Goal: Task Accomplishment & Management: Complete application form

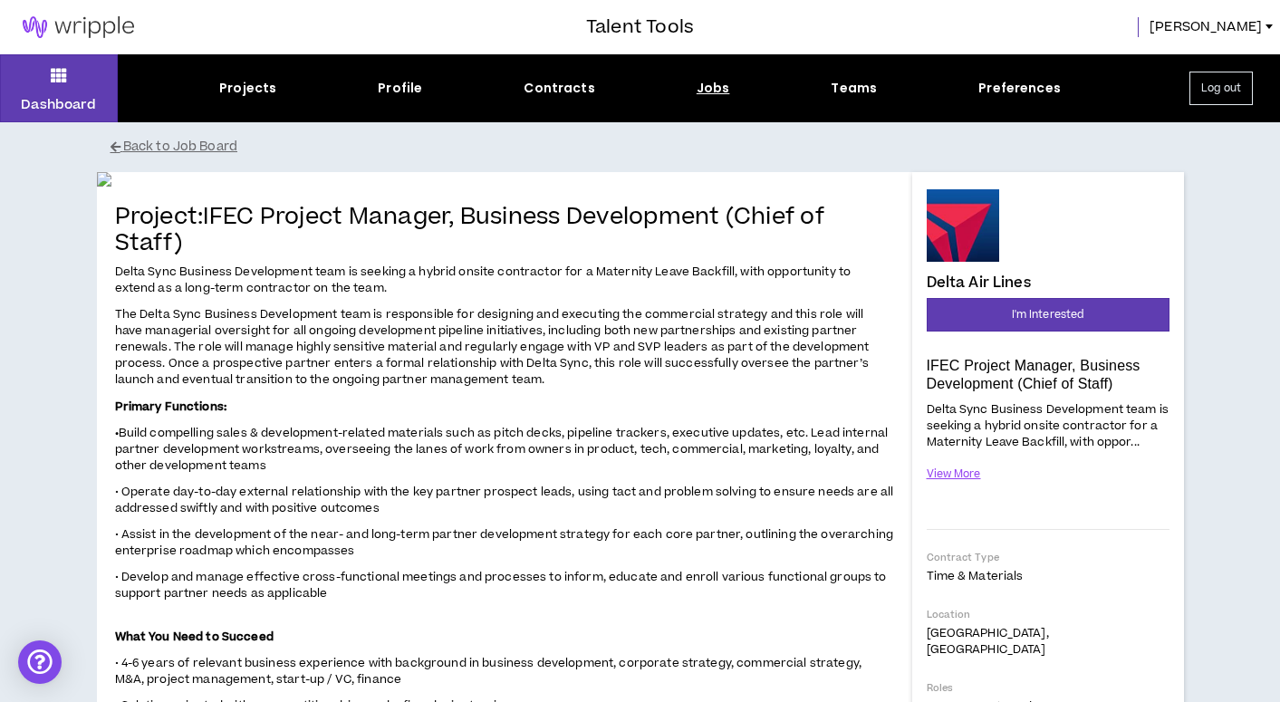
click at [717, 91] on div "Jobs" at bounding box center [714, 88] width 34 height 19
click at [703, 87] on div "Jobs" at bounding box center [714, 88] width 34 height 19
click at [709, 88] on div "Jobs" at bounding box center [714, 88] width 34 height 19
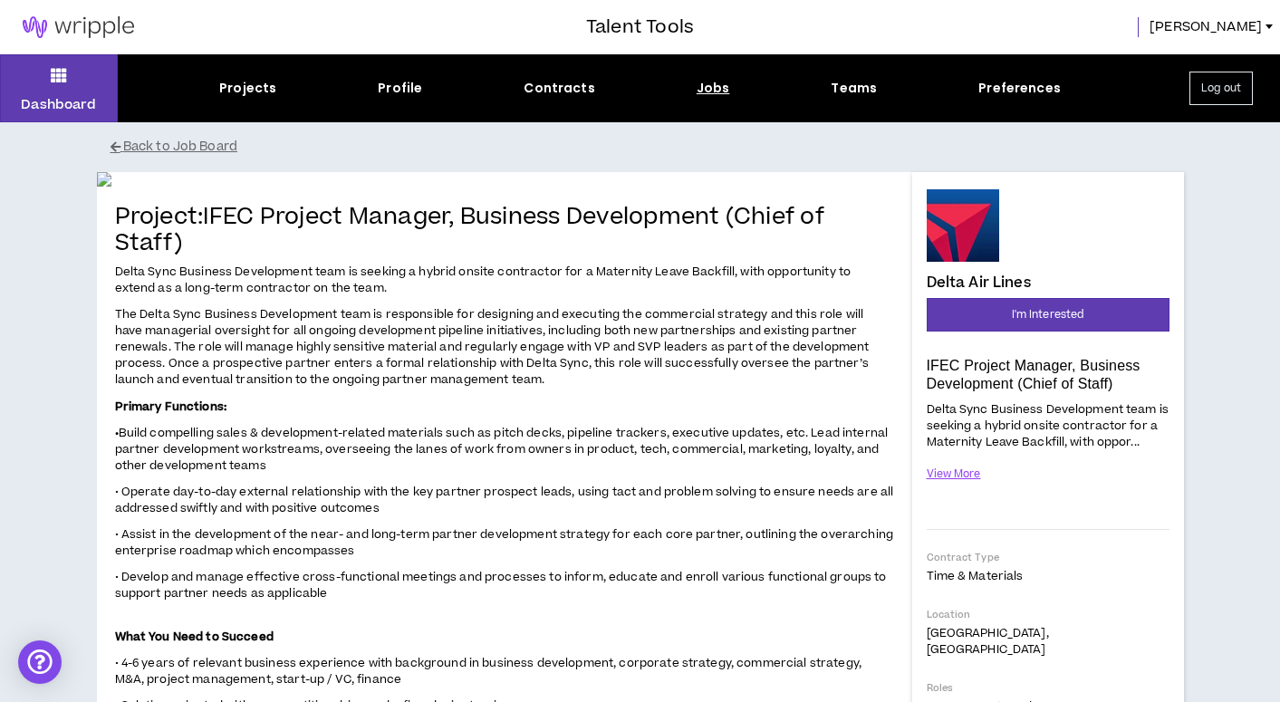
click at [709, 89] on div "Jobs" at bounding box center [714, 88] width 34 height 19
click at [194, 146] on button "Back to Job Board" at bounding box center [654, 147] width 1087 height 32
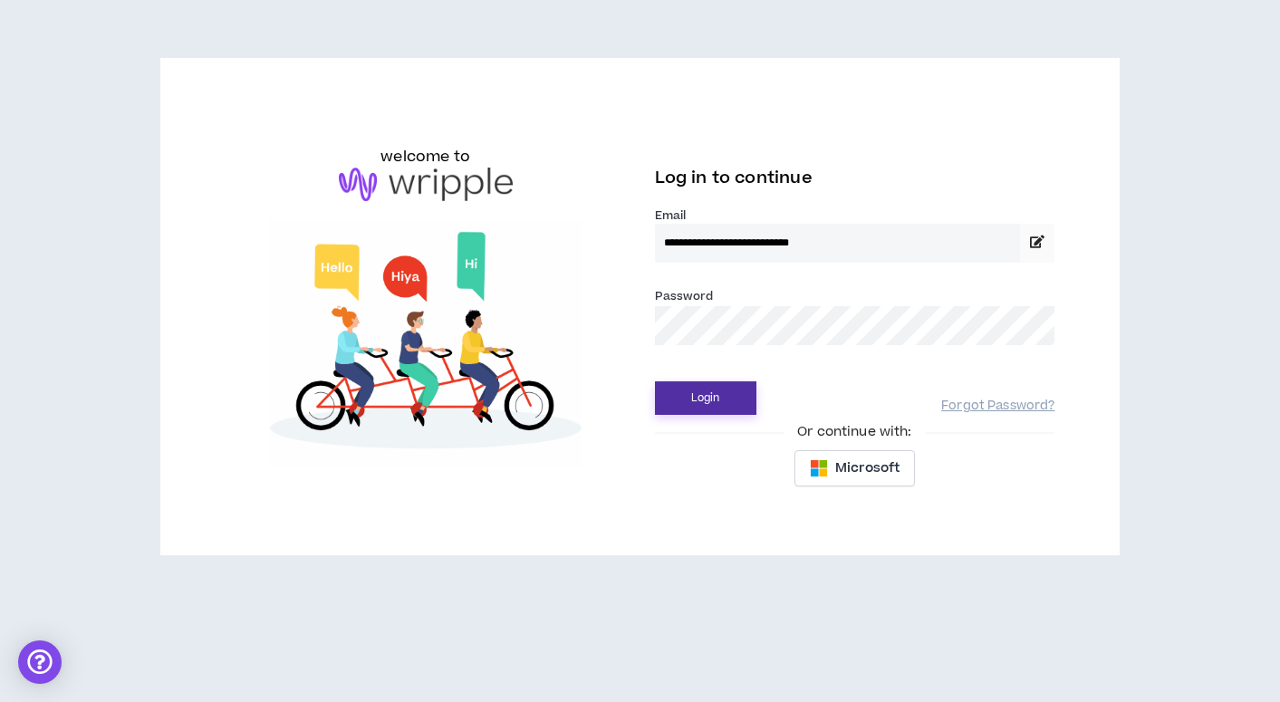
click at [696, 397] on button "Login" at bounding box center [705, 398] width 101 height 34
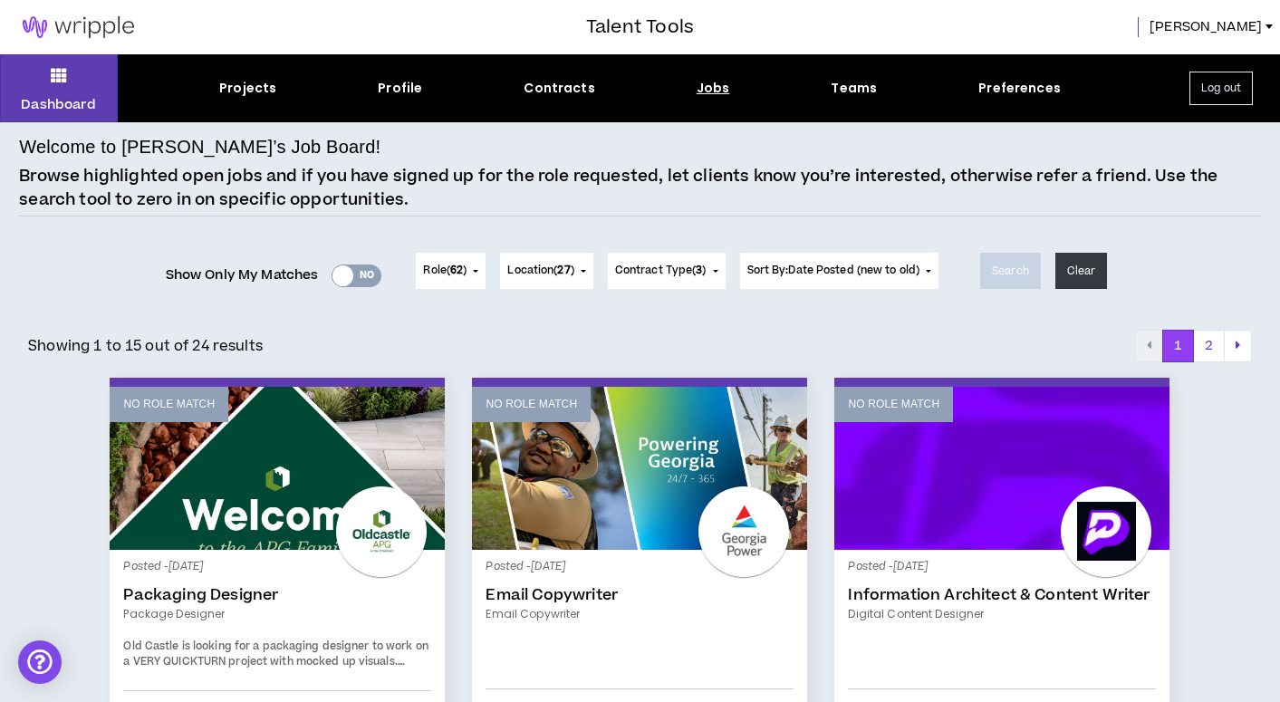
click at [352, 278] on div "Yes No" at bounding box center [357, 275] width 50 height 23
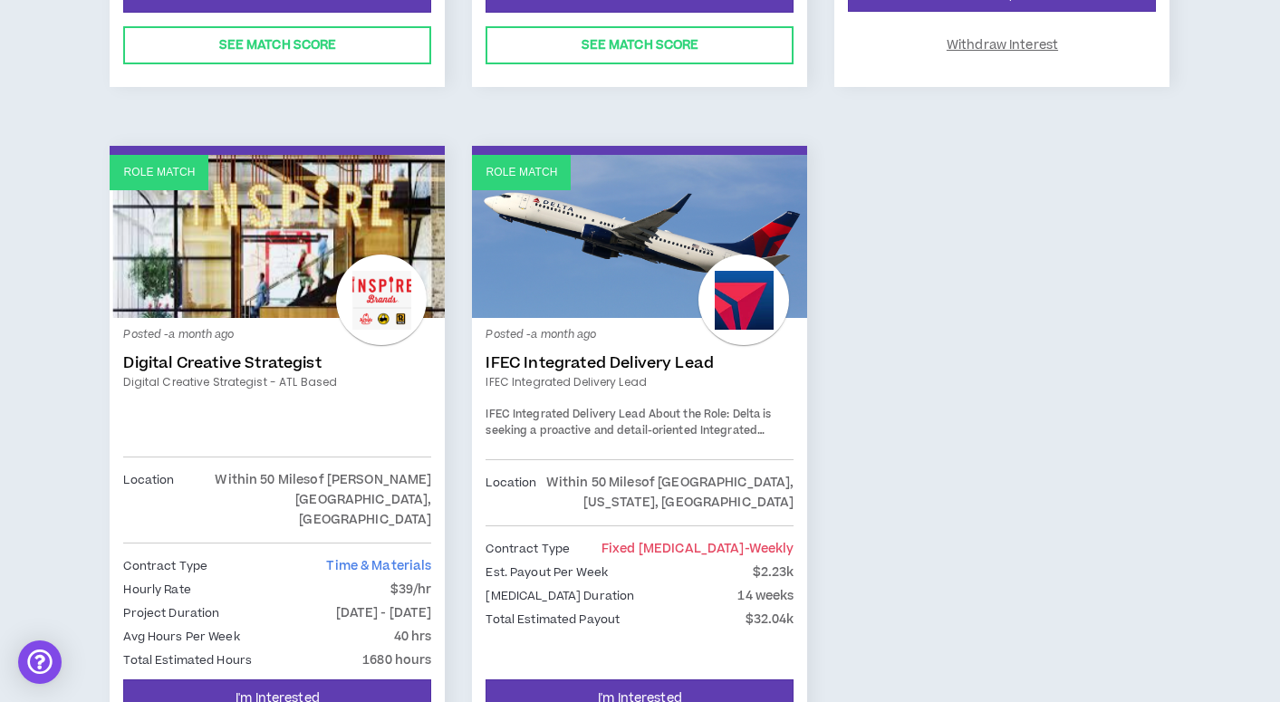
scroll to position [1526, 0]
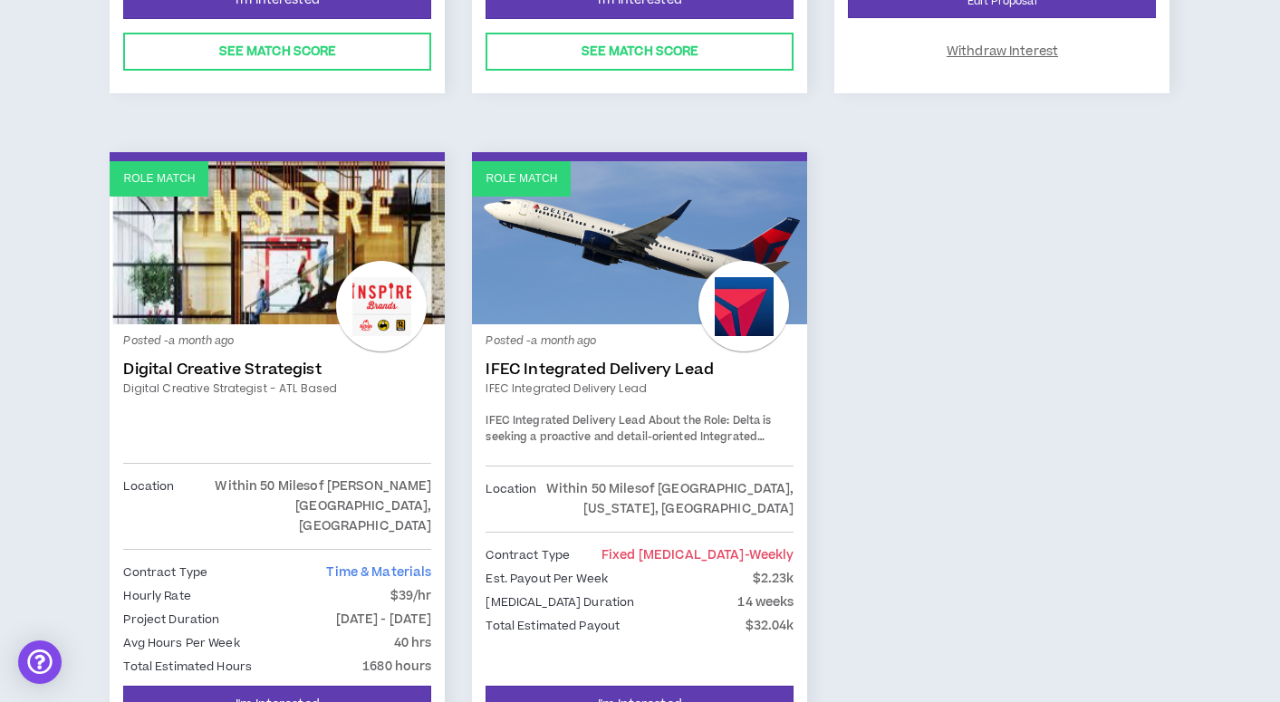
click at [649, 268] on link "Role Match" at bounding box center [639, 242] width 335 height 163
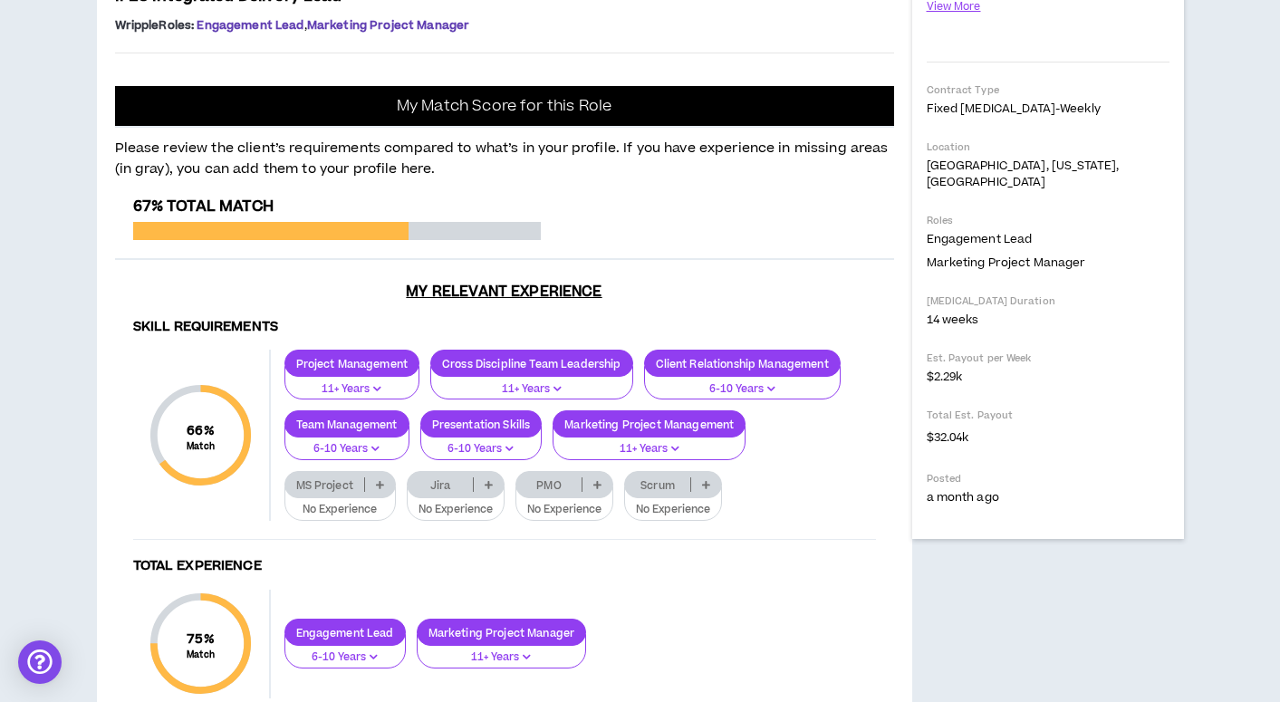
scroll to position [451, 0]
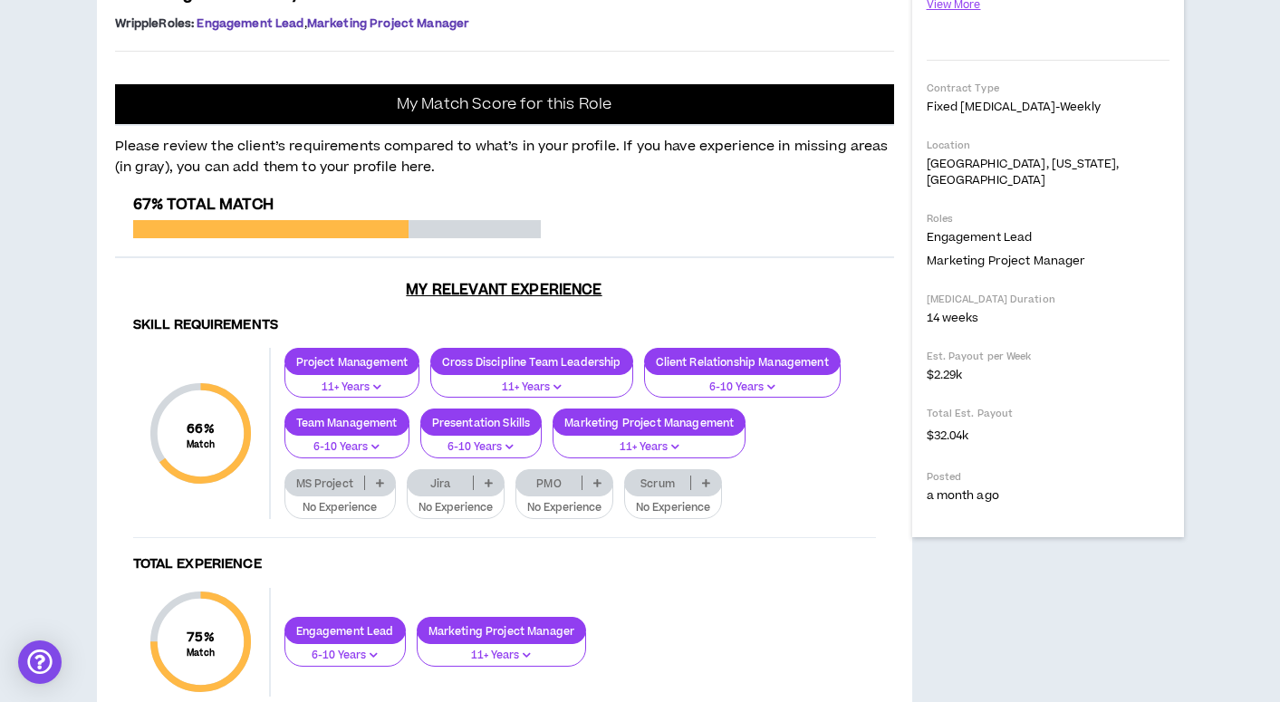
drag, startPoint x: 593, startPoint y: 360, endPoint x: 322, endPoint y: 347, distance: 272.0
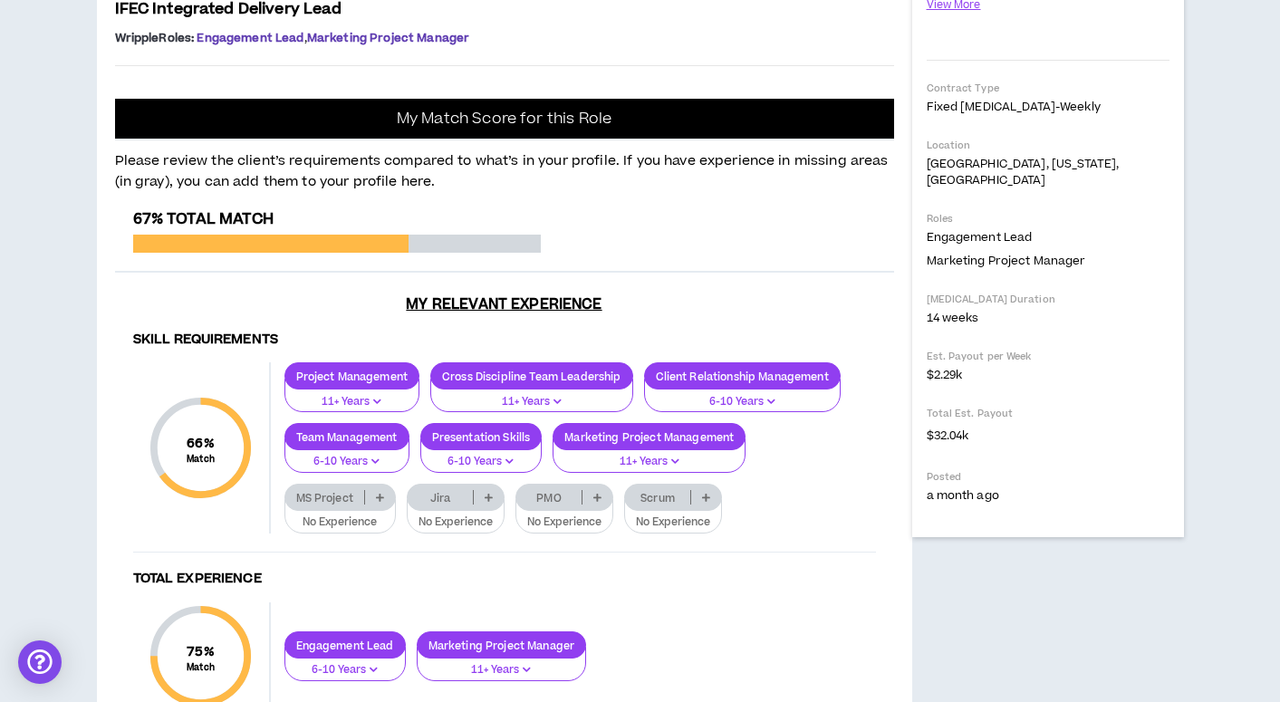
drag, startPoint x: 599, startPoint y: 354, endPoint x: 216, endPoint y: 348, distance: 382.3
drag, startPoint x: 204, startPoint y: 344, endPoint x: 175, endPoint y: 322, distance: 36.2
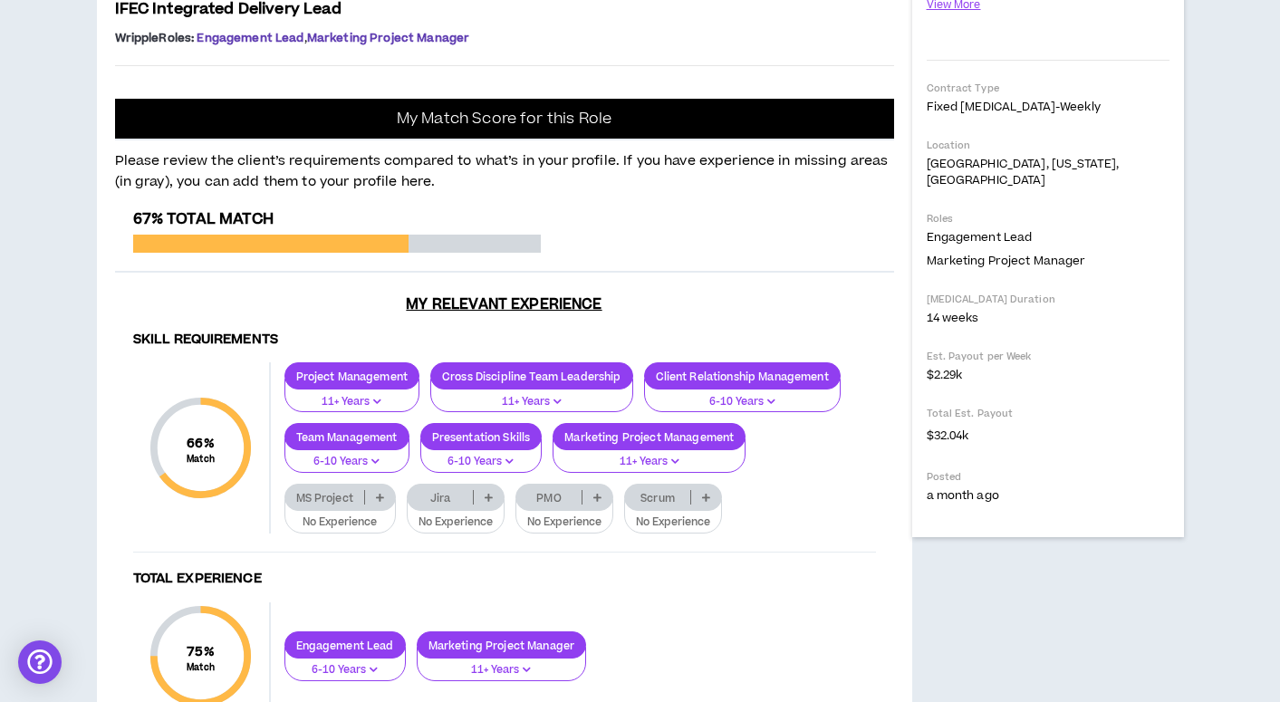
drag, startPoint x: 594, startPoint y: 353, endPoint x: 164, endPoint y: 331, distance: 430.8
copy span ". In this role, you will serve as the quarterback leading work across one or mo…"
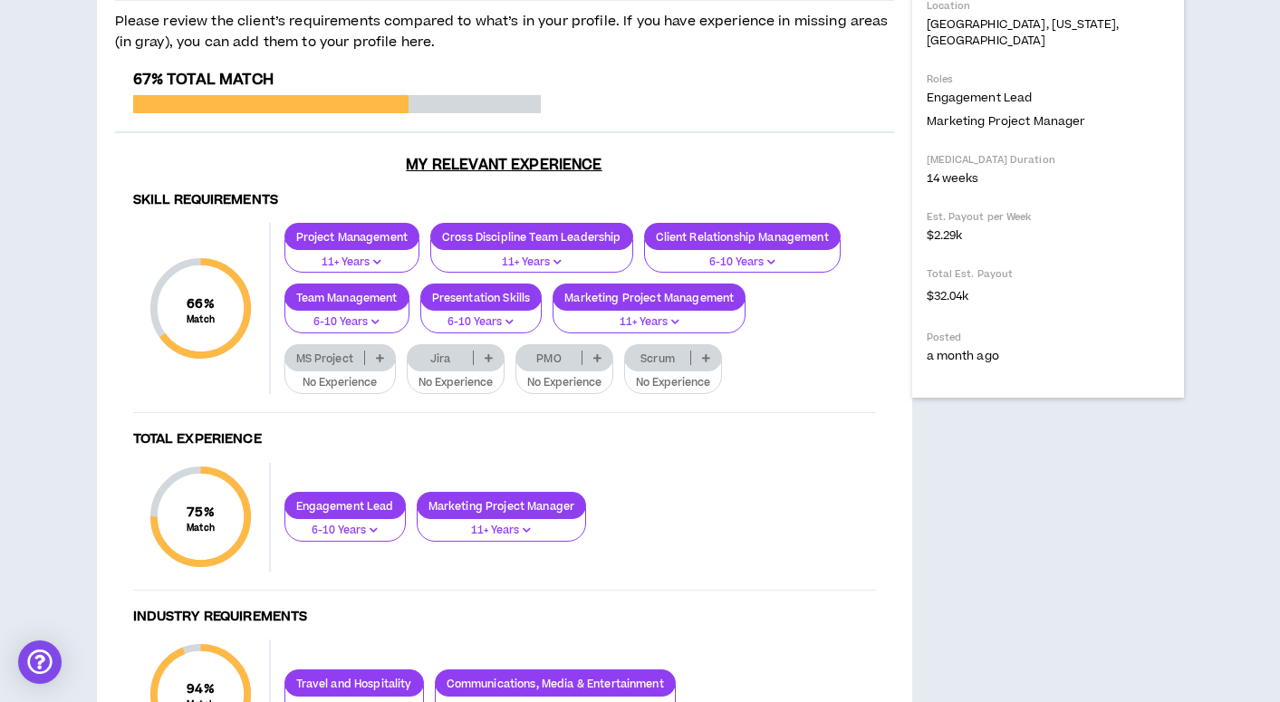
scroll to position [583, 0]
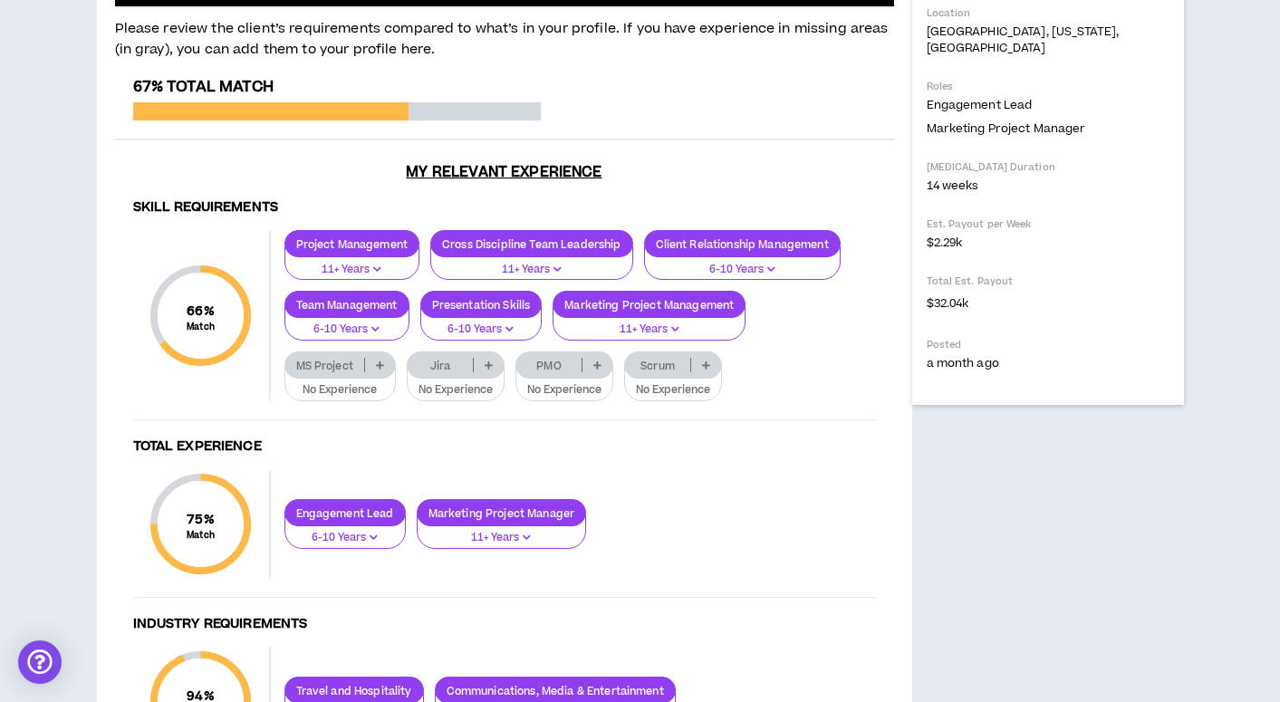
drag, startPoint x: 565, startPoint y: 69, endPoint x: 203, endPoint y: 85, distance: 362.7
copy h4 "IFEC Integrated Delivery Lead"
click at [561, 49] on div "Project: IFEC Integrated Delivery Lead Delta is seeking a proactive and detail-…" at bounding box center [504, 427] width 815 height 1677
drag, startPoint x: 556, startPoint y: 59, endPoint x: 489, endPoint y: 52, distance: 67.4
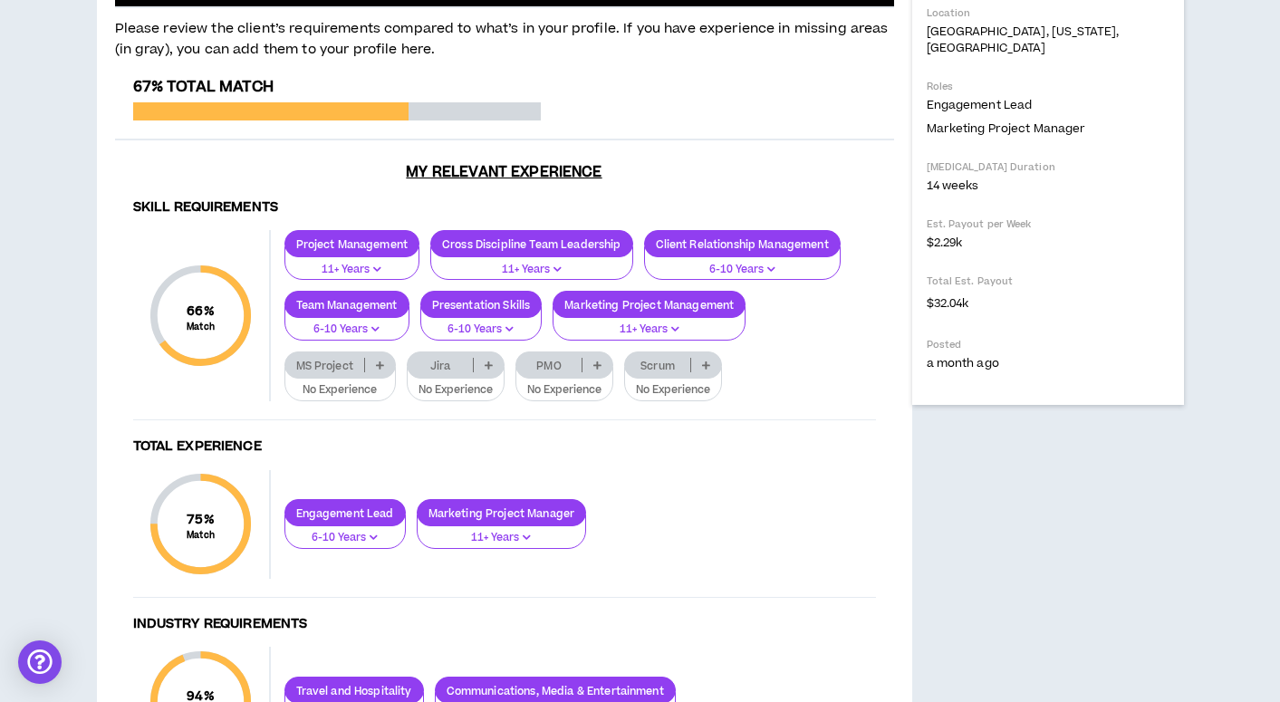
click at [489, 52] on div "Project: IFEC Integrated Delivery Lead Delta is seeking a proactive and detail-…" at bounding box center [504, 427] width 815 height 1677
drag, startPoint x: 544, startPoint y: 73, endPoint x: 230, endPoint y: 73, distance: 314.3
copy h4 "IFEC Integrated Delivery Lead"
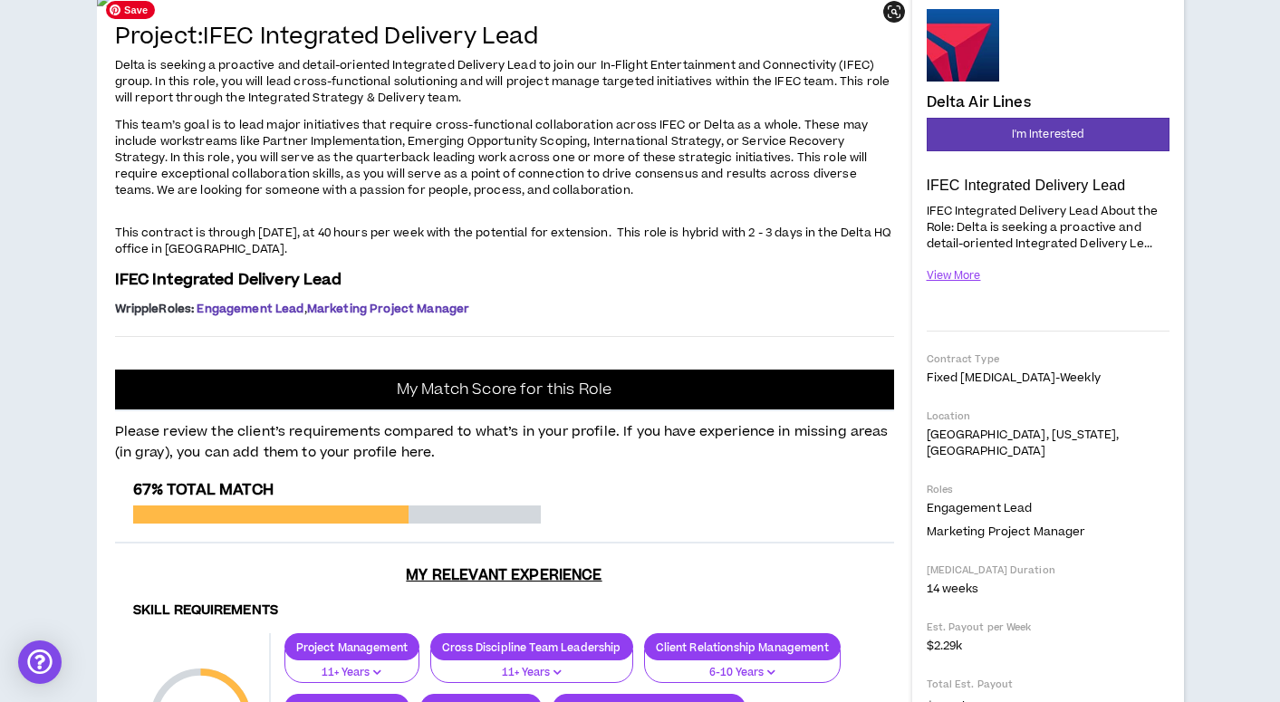
scroll to position [0, 0]
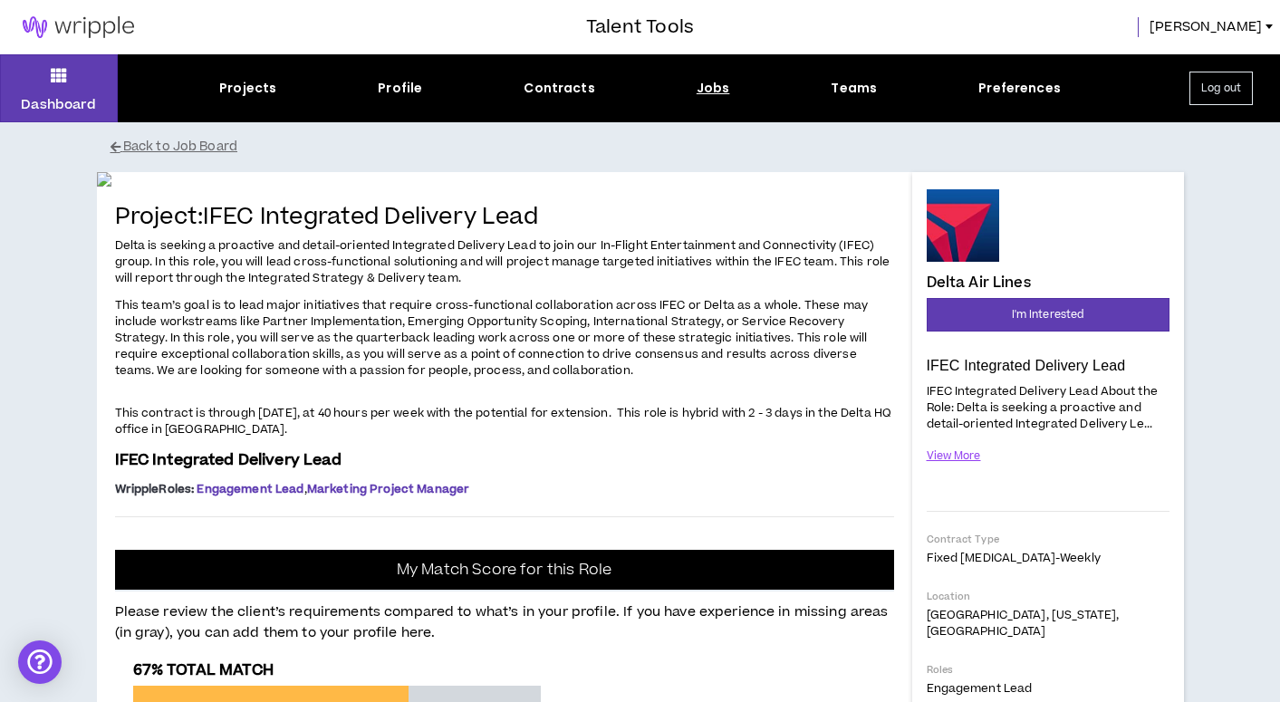
click at [712, 89] on div "Jobs" at bounding box center [714, 88] width 34 height 19
click at [711, 88] on div "Jobs" at bounding box center [714, 88] width 34 height 19
click at [186, 150] on button "Back to Job Board" at bounding box center [654, 147] width 1087 height 32
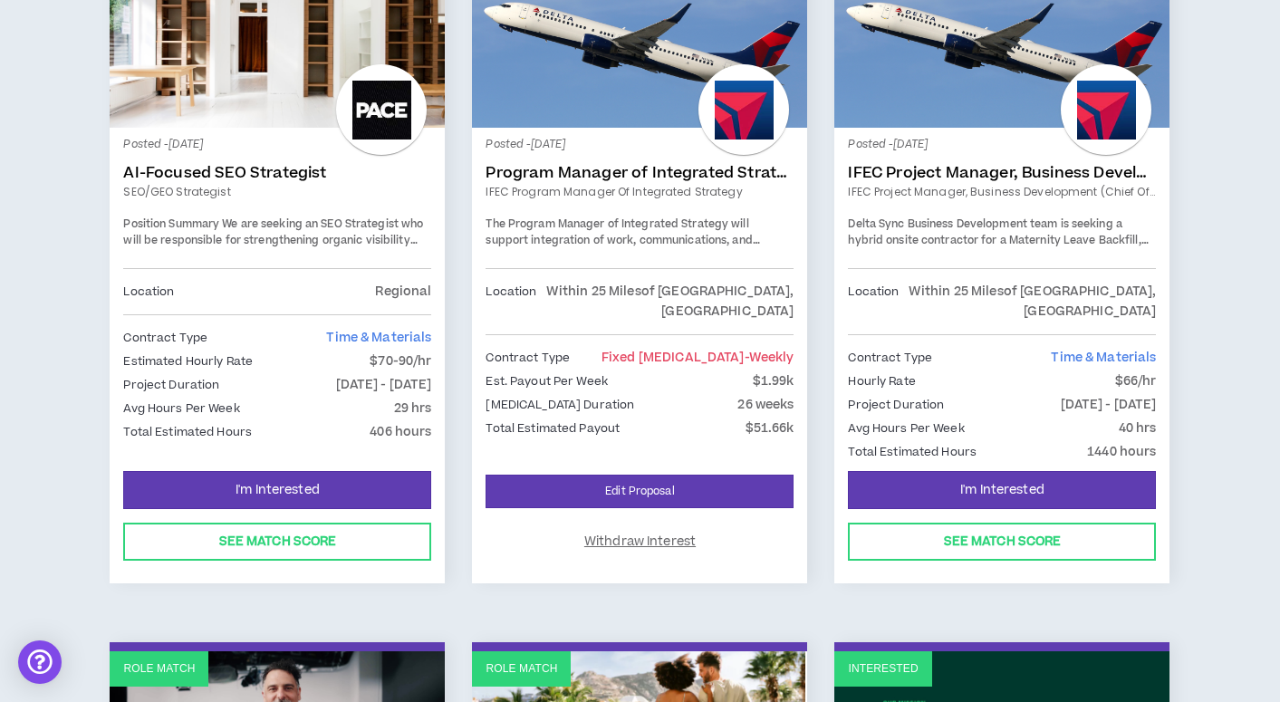
scroll to position [384, 0]
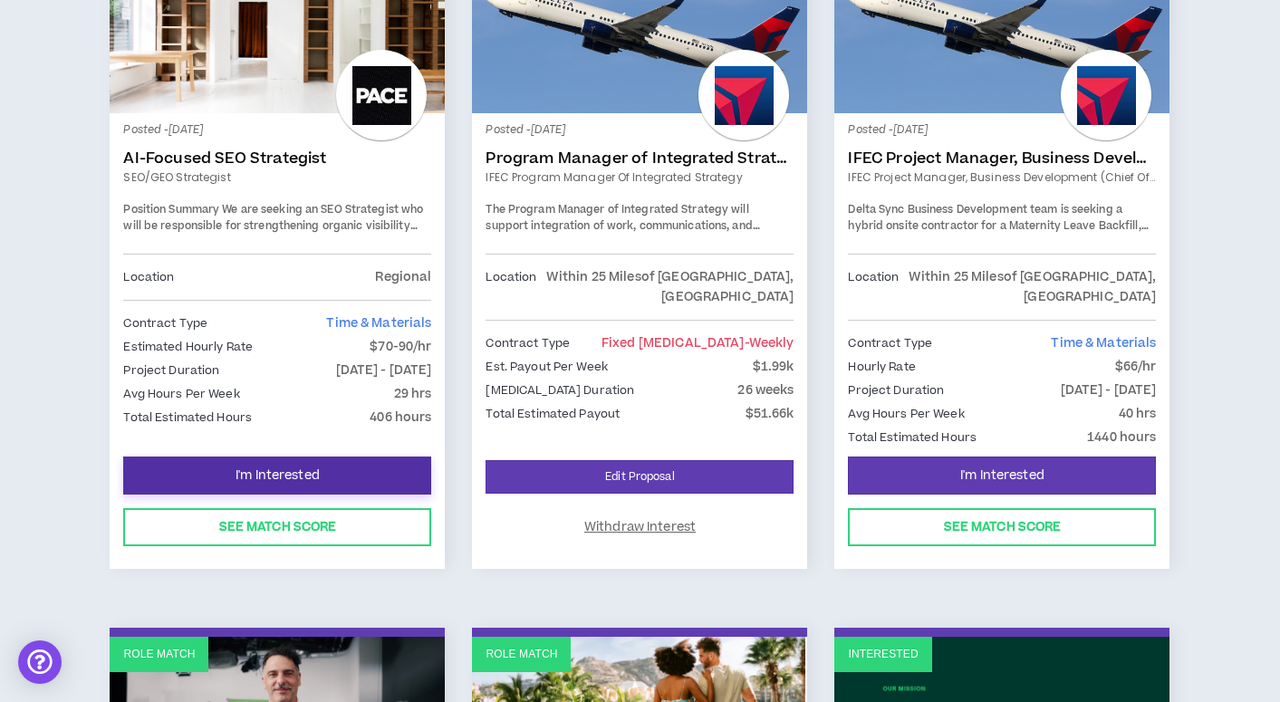
click at [259, 457] on button "I'm Interested" at bounding box center [277, 476] width 308 height 38
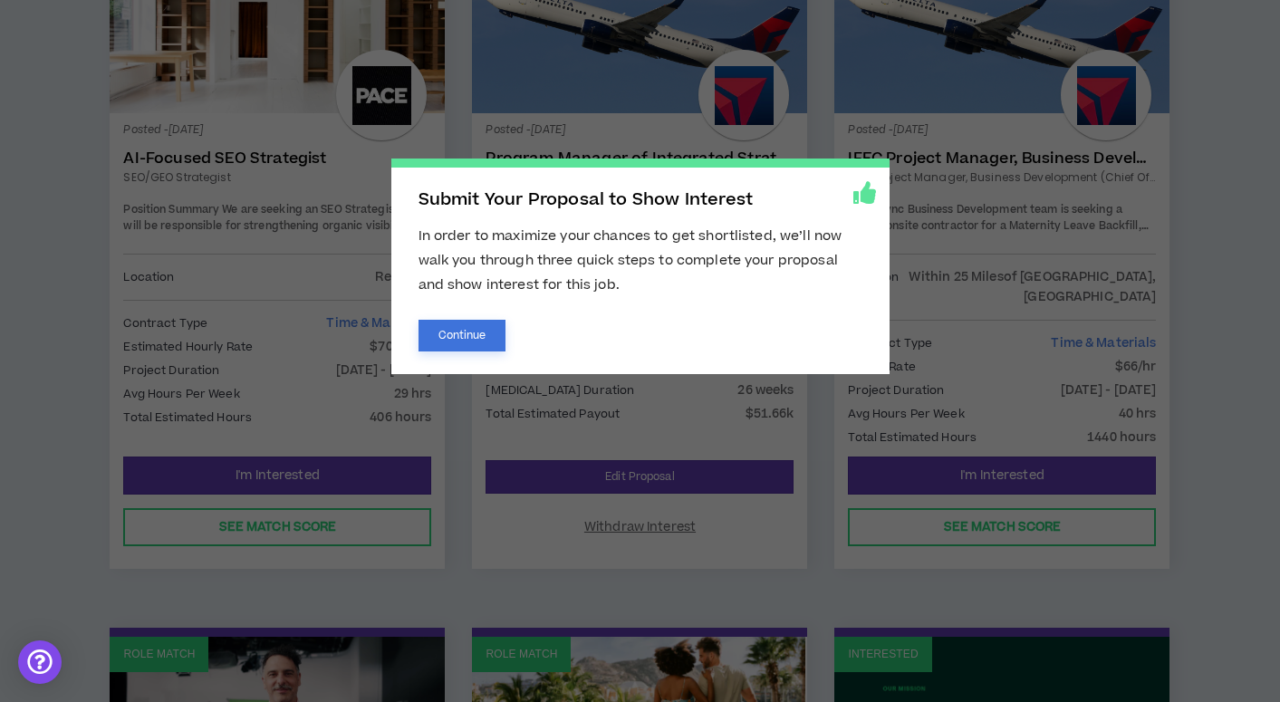
click at [474, 341] on button "Continue" at bounding box center [462, 336] width 88 height 32
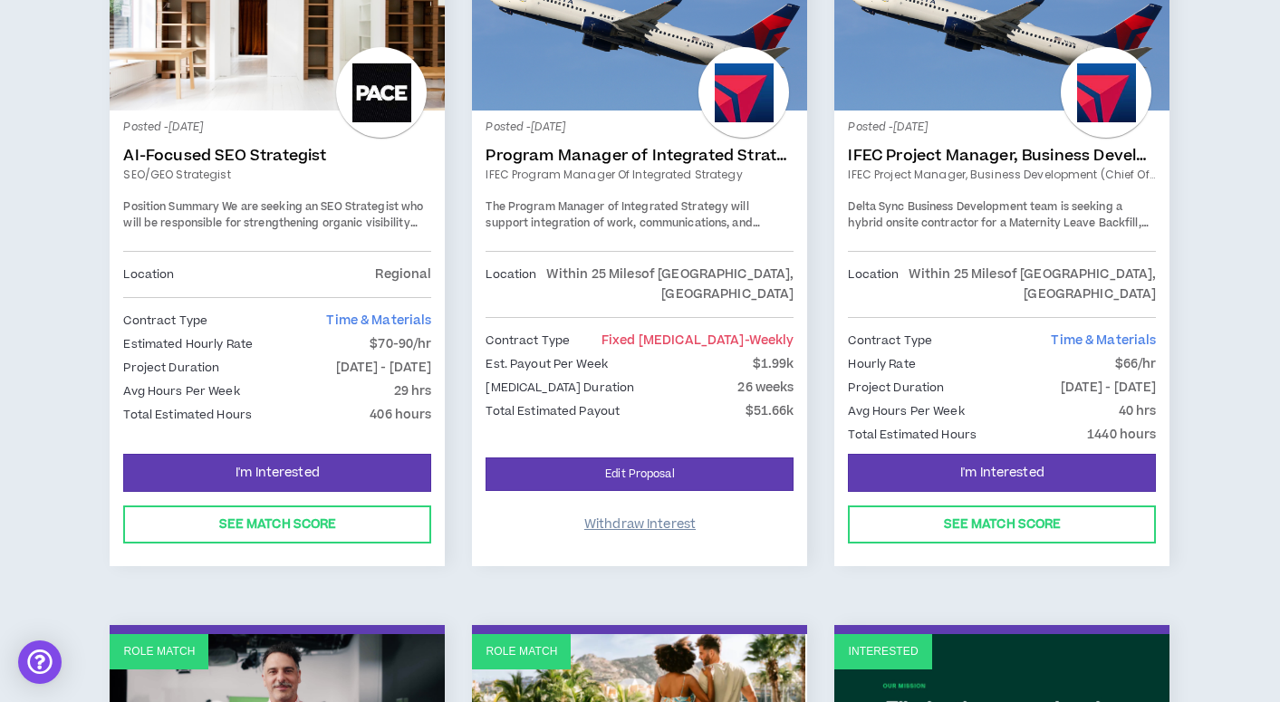
scroll to position [383, 0]
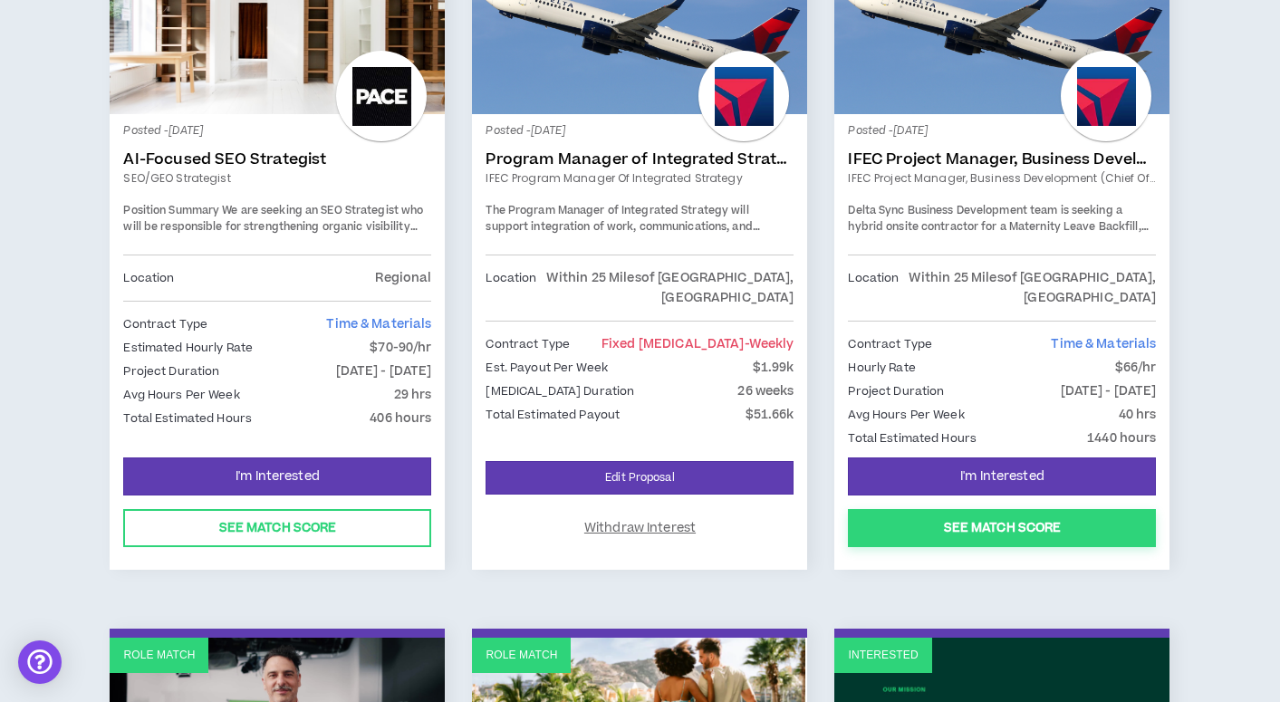
click at [970, 512] on button "See Match Score" at bounding box center [1002, 528] width 308 height 38
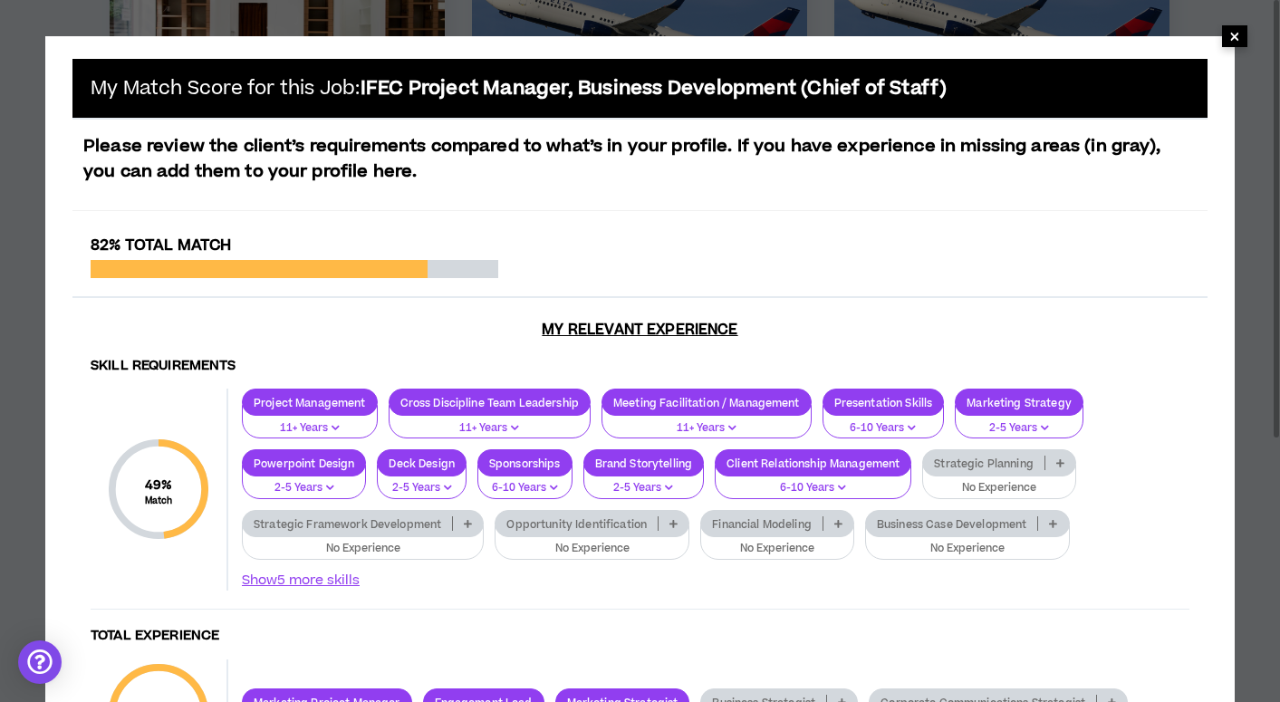
click at [1233, 40] on span "×" at bounding box center [1234, 36] width 11 height 22
